Goal: Information Seeking & Learning: Learn about a topic

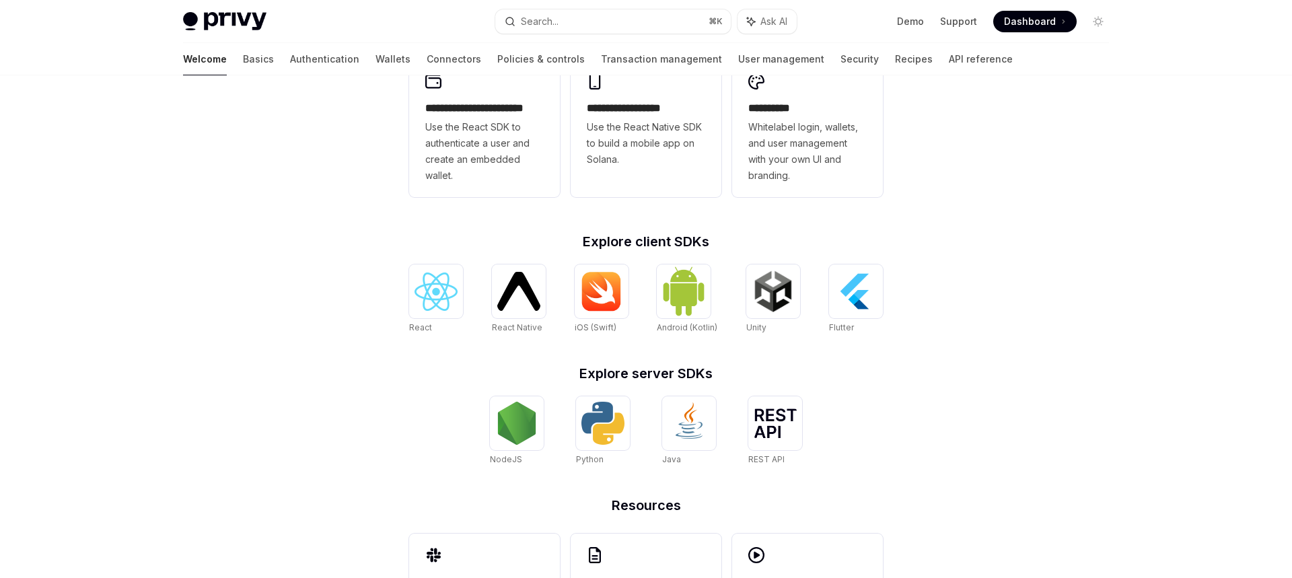
scroll to position [492, 0]
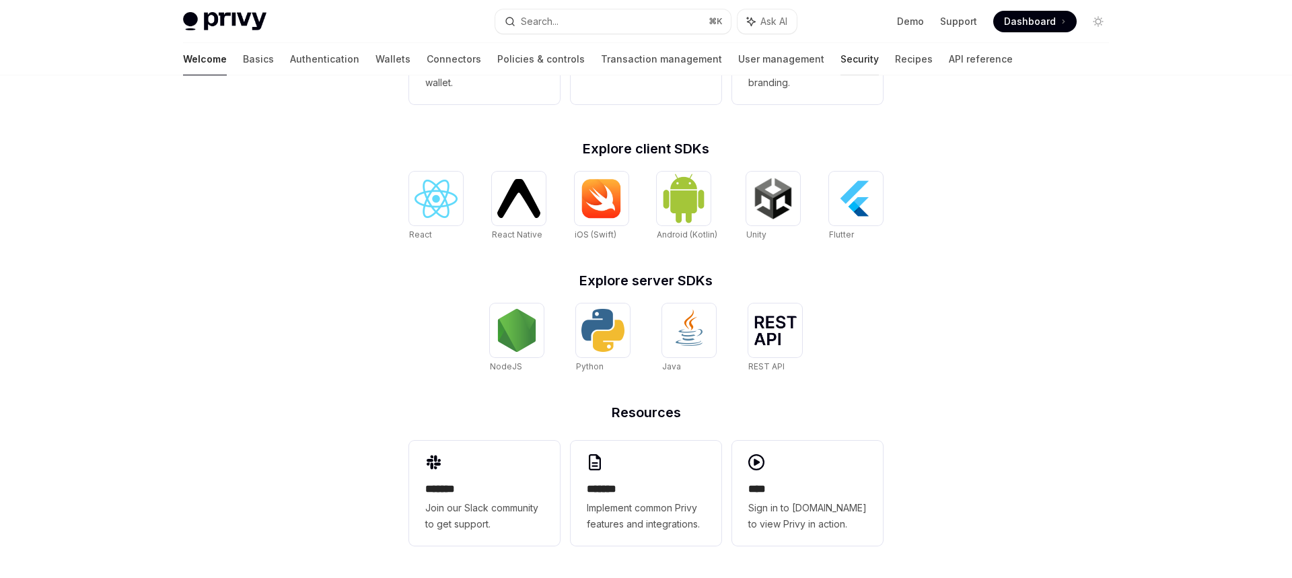
click at [841, 61] on link "Security" at bounding box center [860, 59] width 38 height 32
type textarea "*"
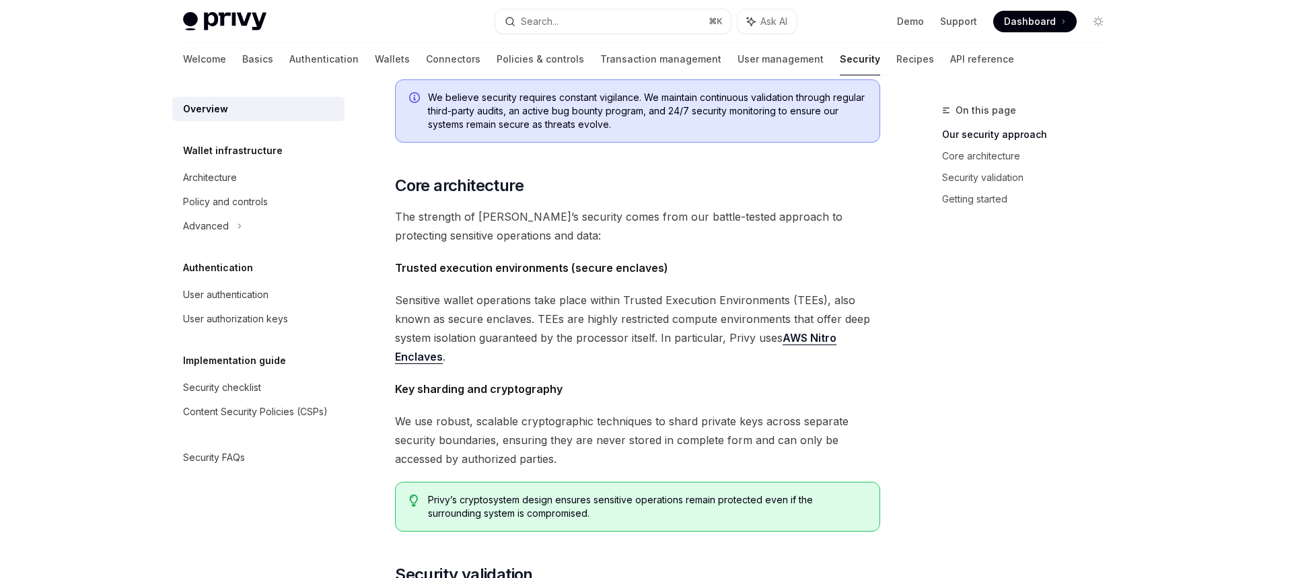
scroll to position [378, 0]
click at [824, 337] on link "AWS Nitro Enclaves" at bounding box center [616, 345] width 442 height 33
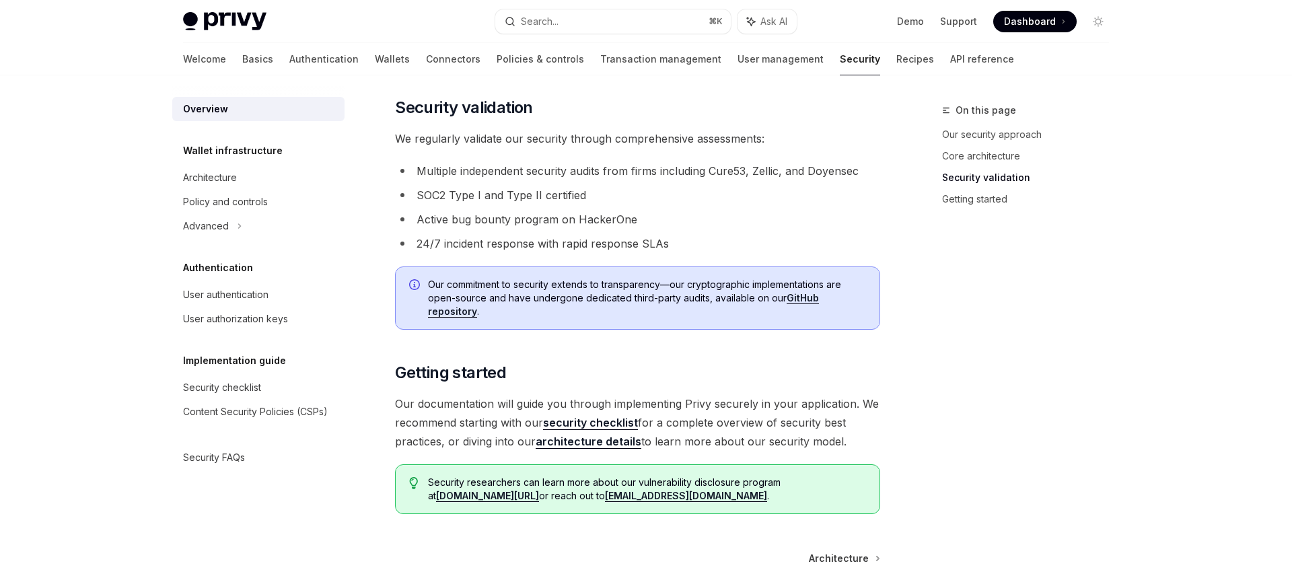
scroll to position [837, 0]
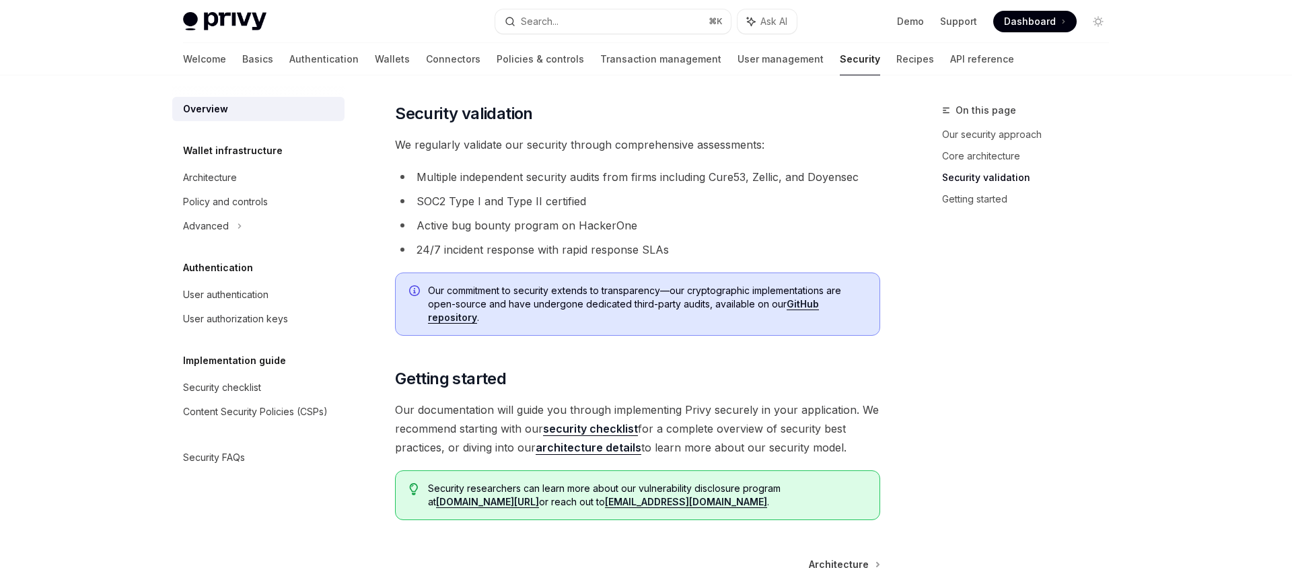
click at [564, 425] on link "security checklist" at bounding box center [590, 429] width 95 height 14
click at [611, 452] on link "architecture details" at bounding box center [589, 448] width 106 height 14
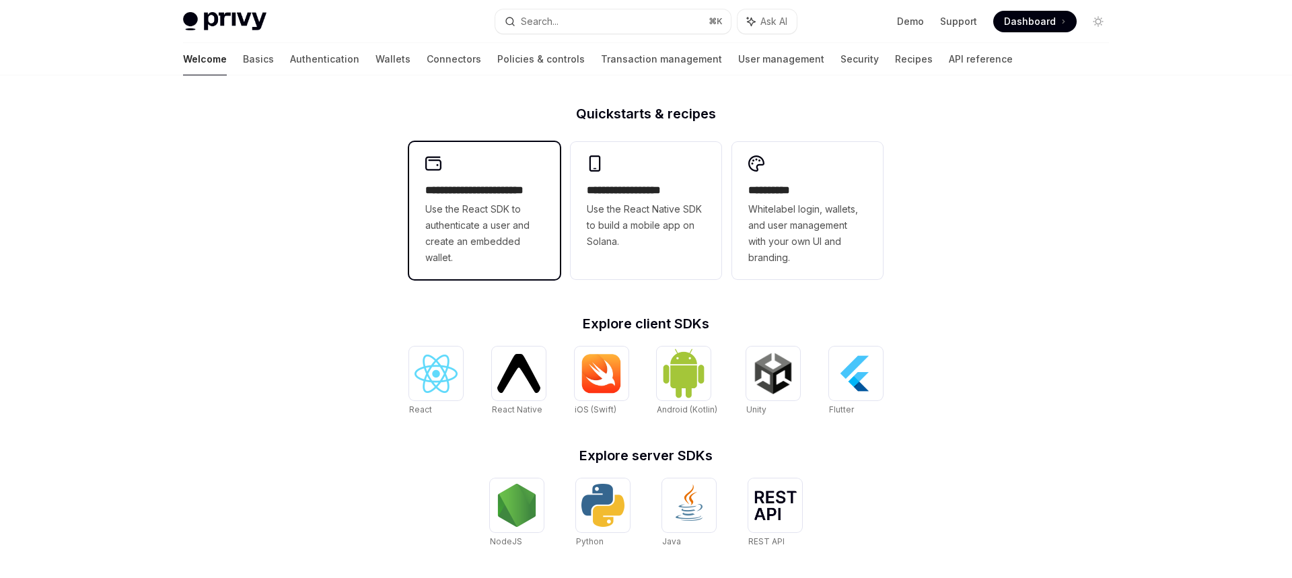
scroll to position [492, 0]
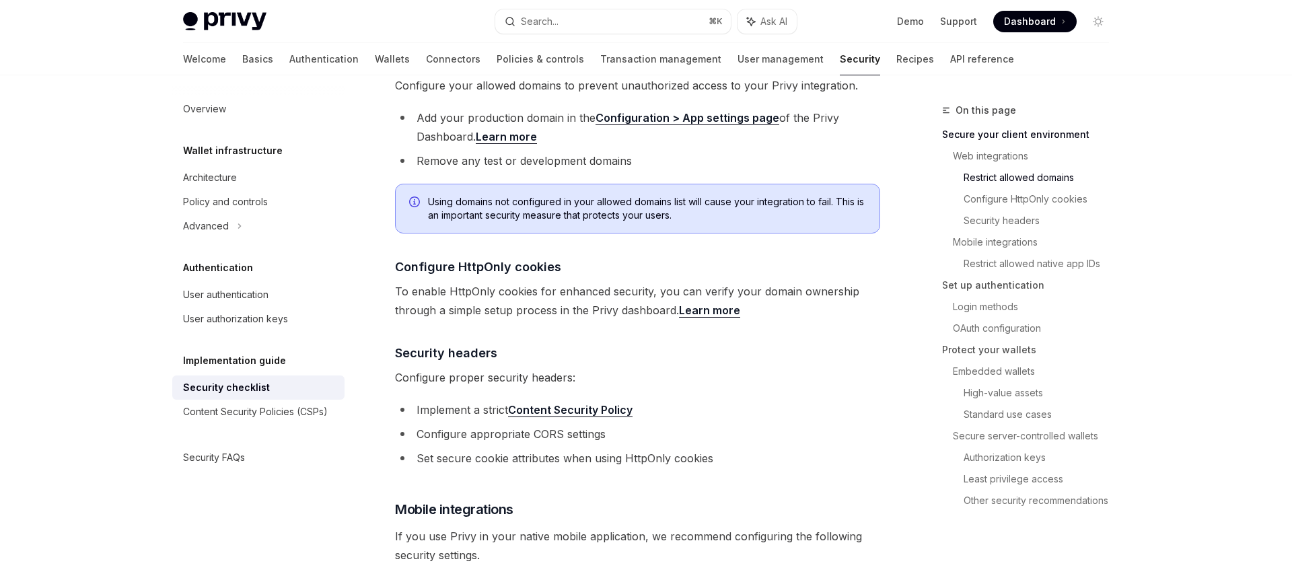
scroll to position [525, 0]
click at [610, 403] on link "Content Security Policy" at bounding box center [570, 410] width 125 height 14
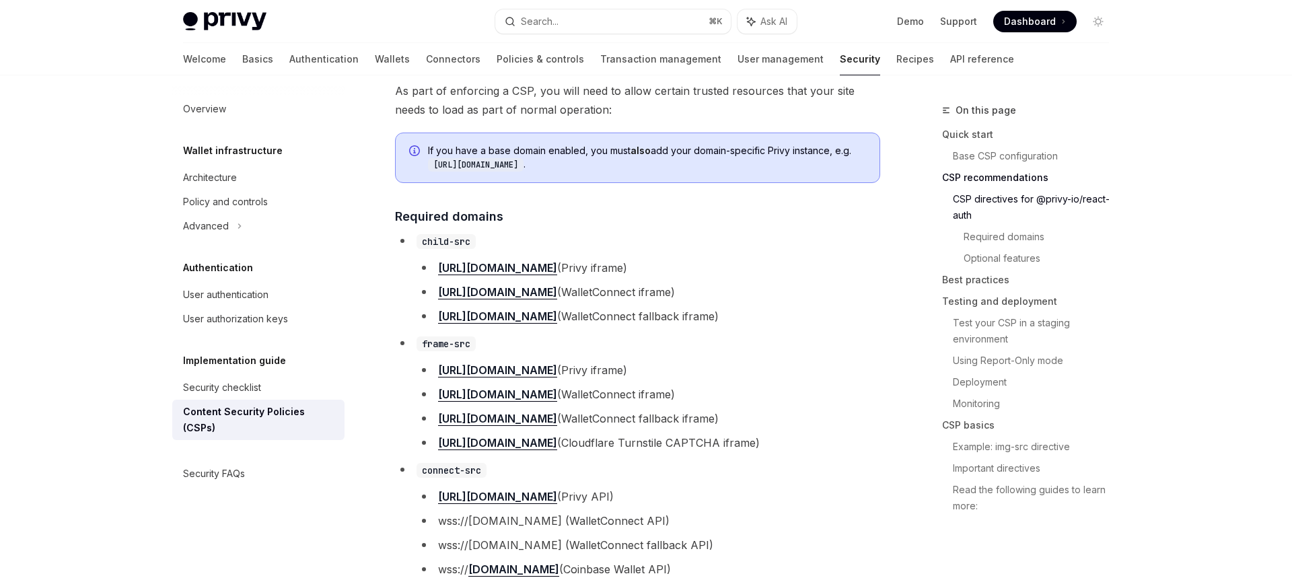
scroll to position [944, 0]
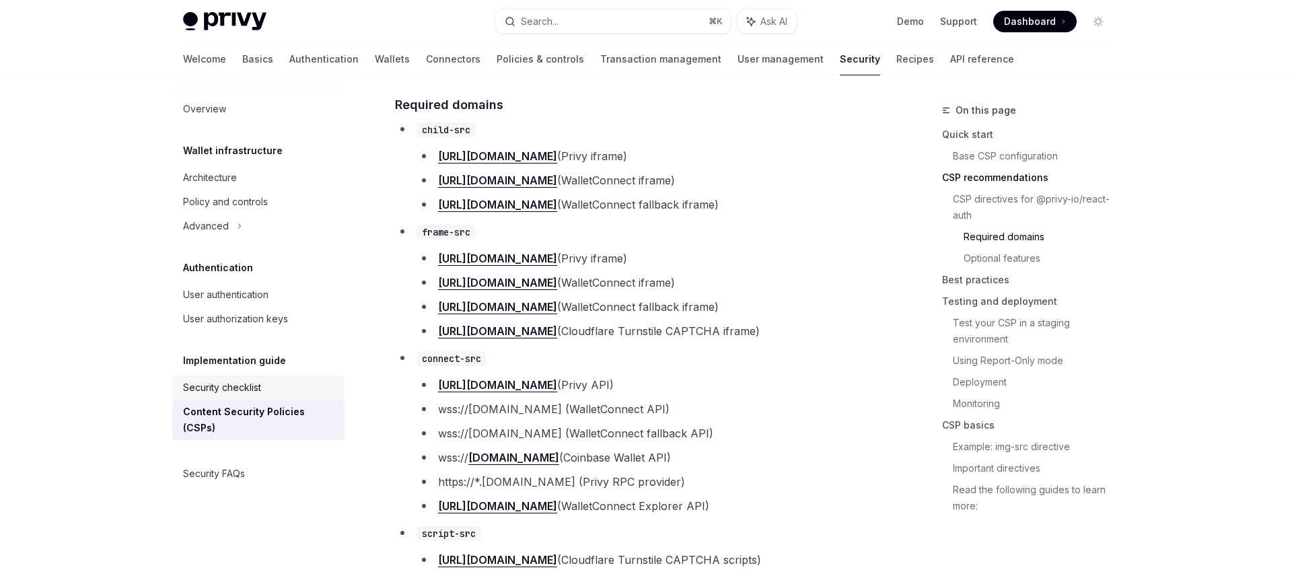
click at [221, 388] on div "Security checklist" at bounding box center [222, 388] width 78 height 16
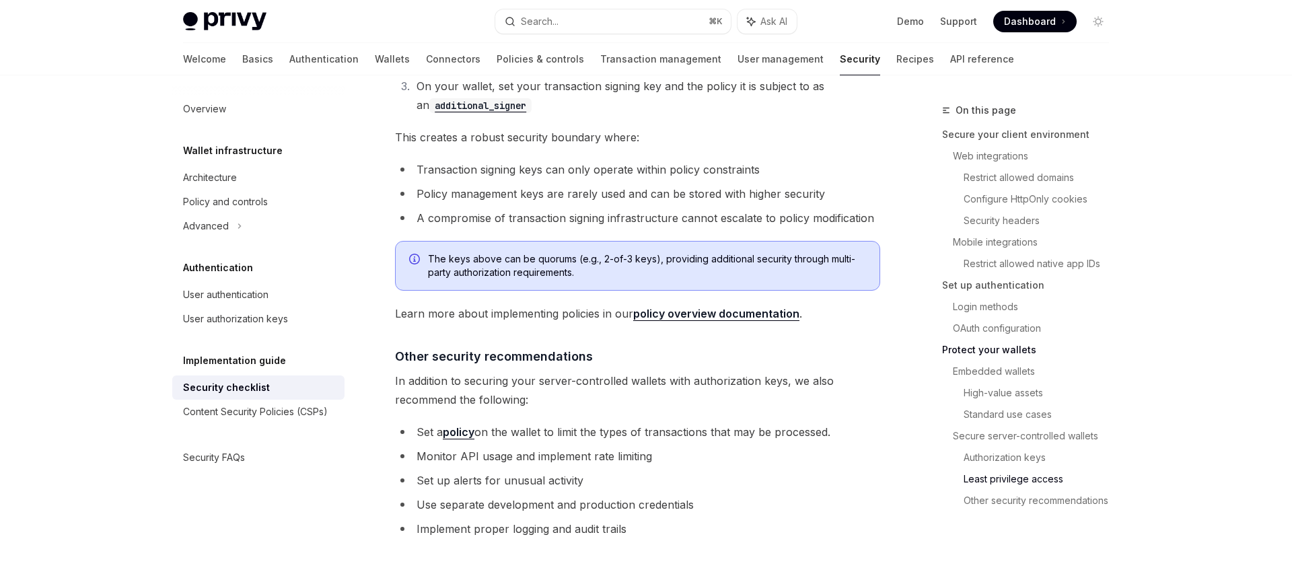
scroll to position [2939, 0]
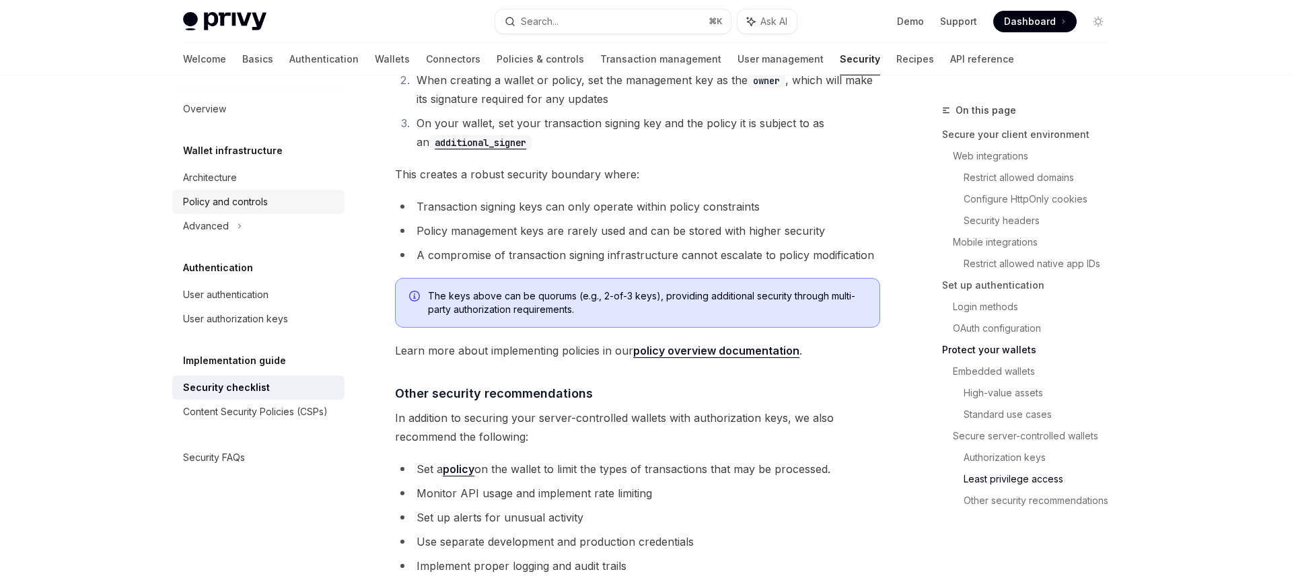
click at [215, 204] on div "Policy and controls" at bounding box center [225, 202] width 85 height 16
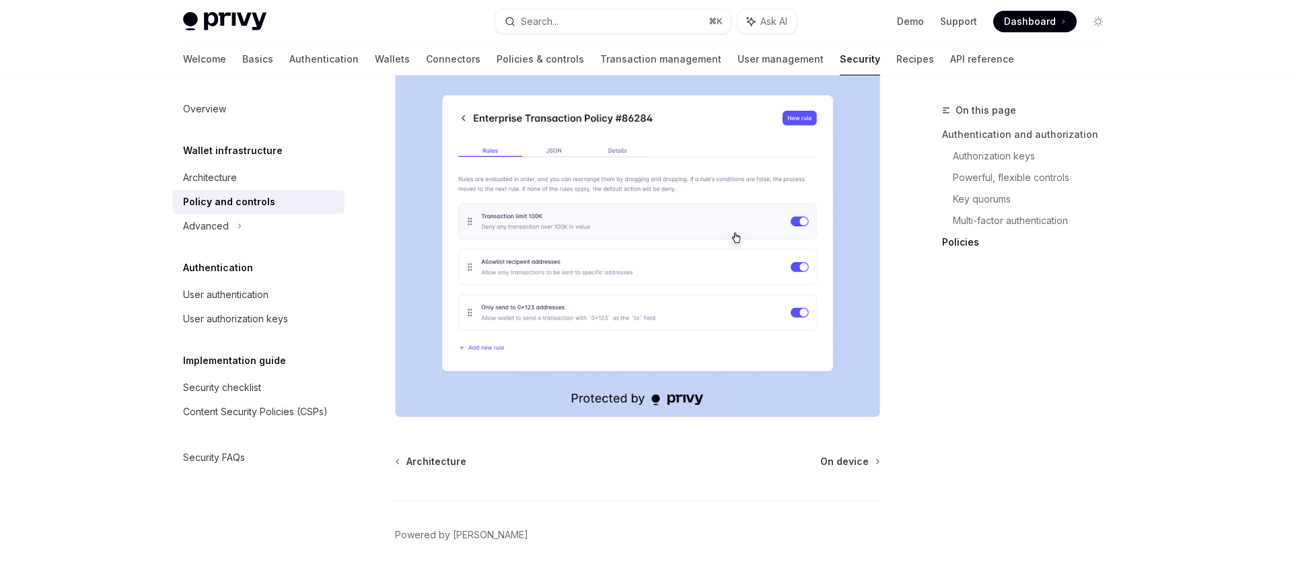
scroll to position [1749, 0]
click at [206, 230] on div "Advanced" at bounding box center [206, 226] width 46 height 16
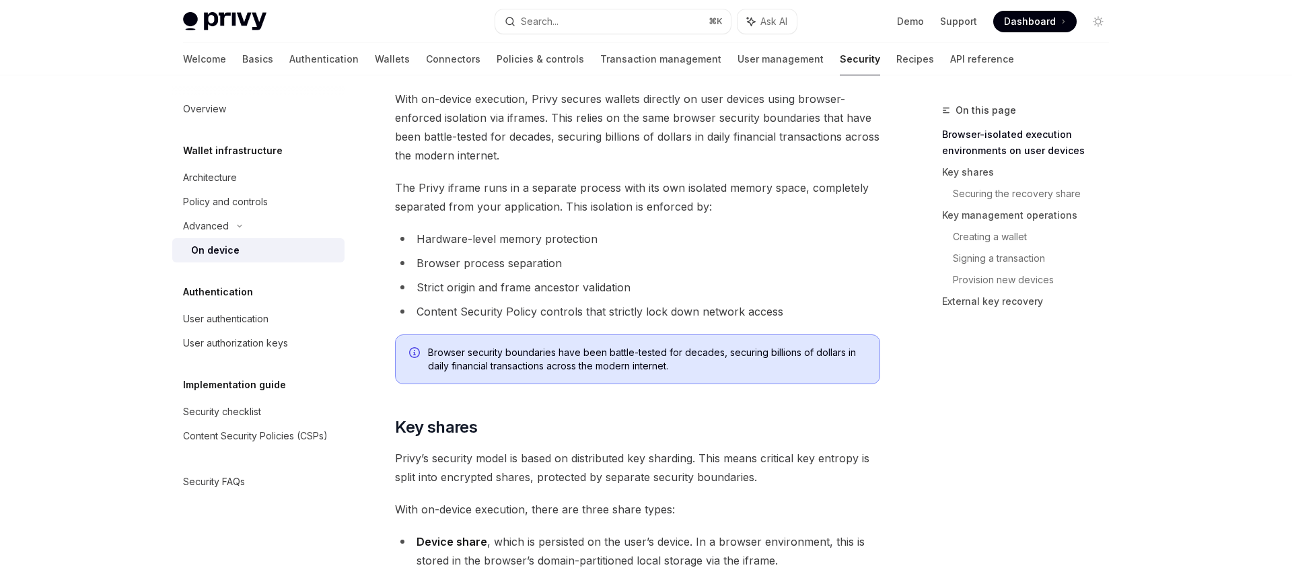
scroll to position [671, 0]
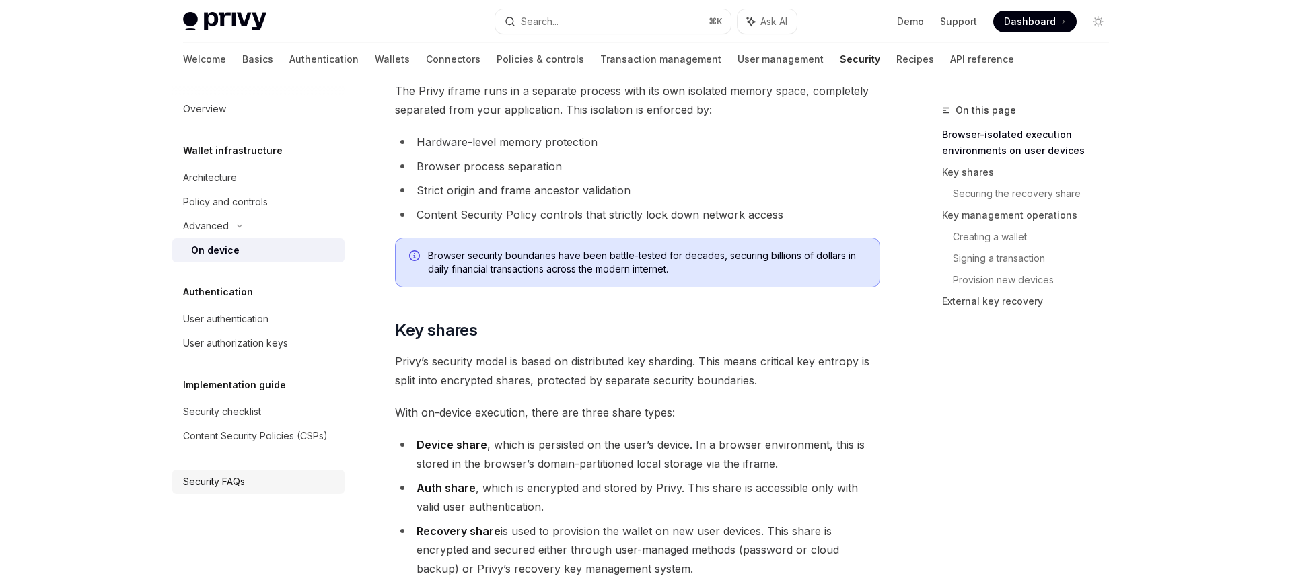
click at [219, 477] on div "Security FAQs" at bounding box center [214, 482] width 62 height 16
type textarea "*"
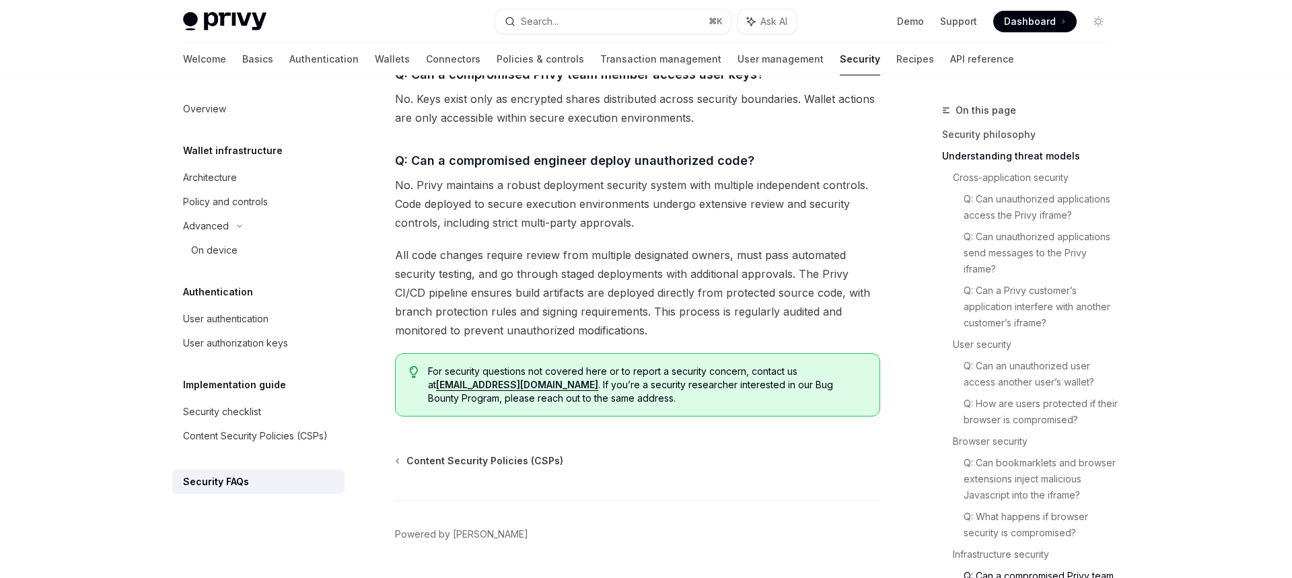
scroll to position [2184, 0]
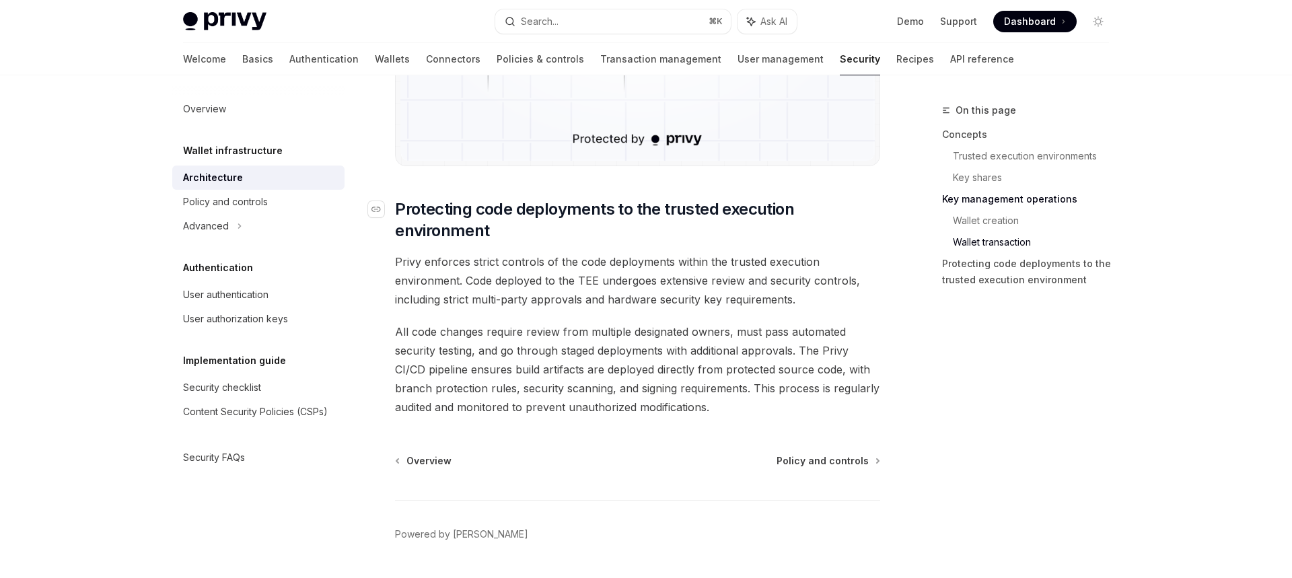
scroll to position [2816, 0]
